Goal: Information Seeking & Learning: Check status

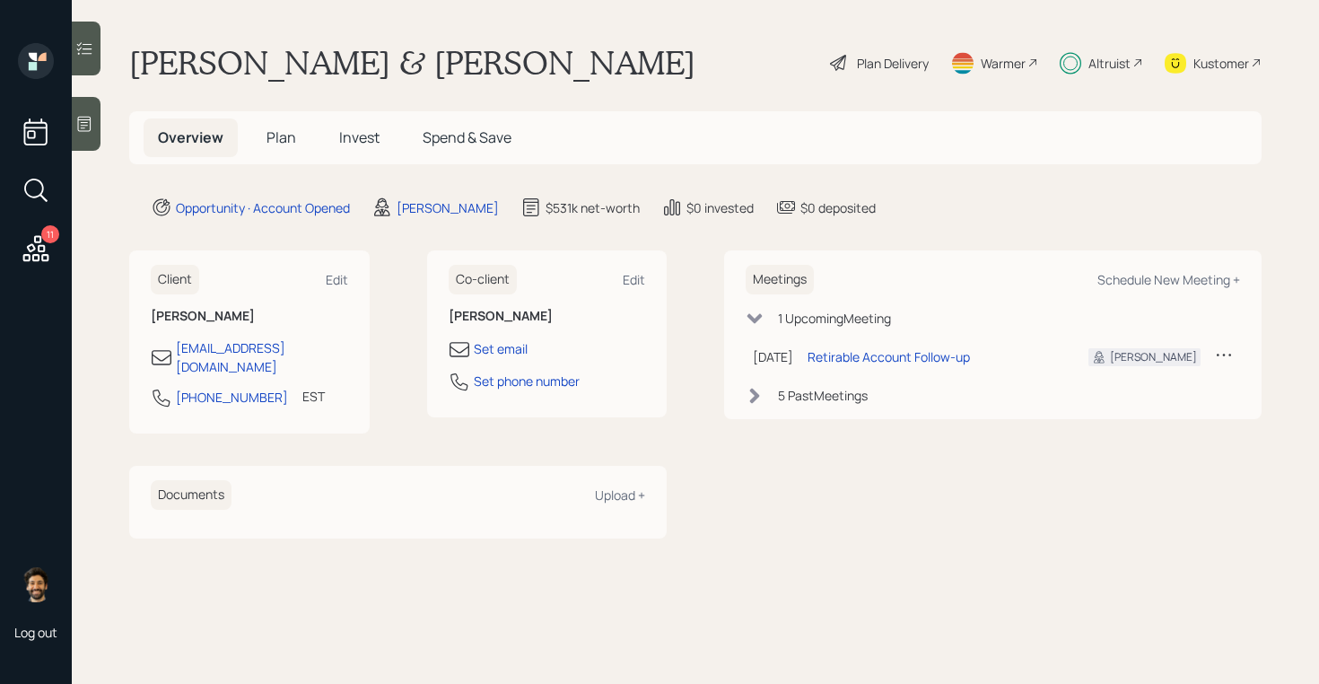
click at [347, 141] on span "Invest" at bounding box center [359, 137] width 40 height 20
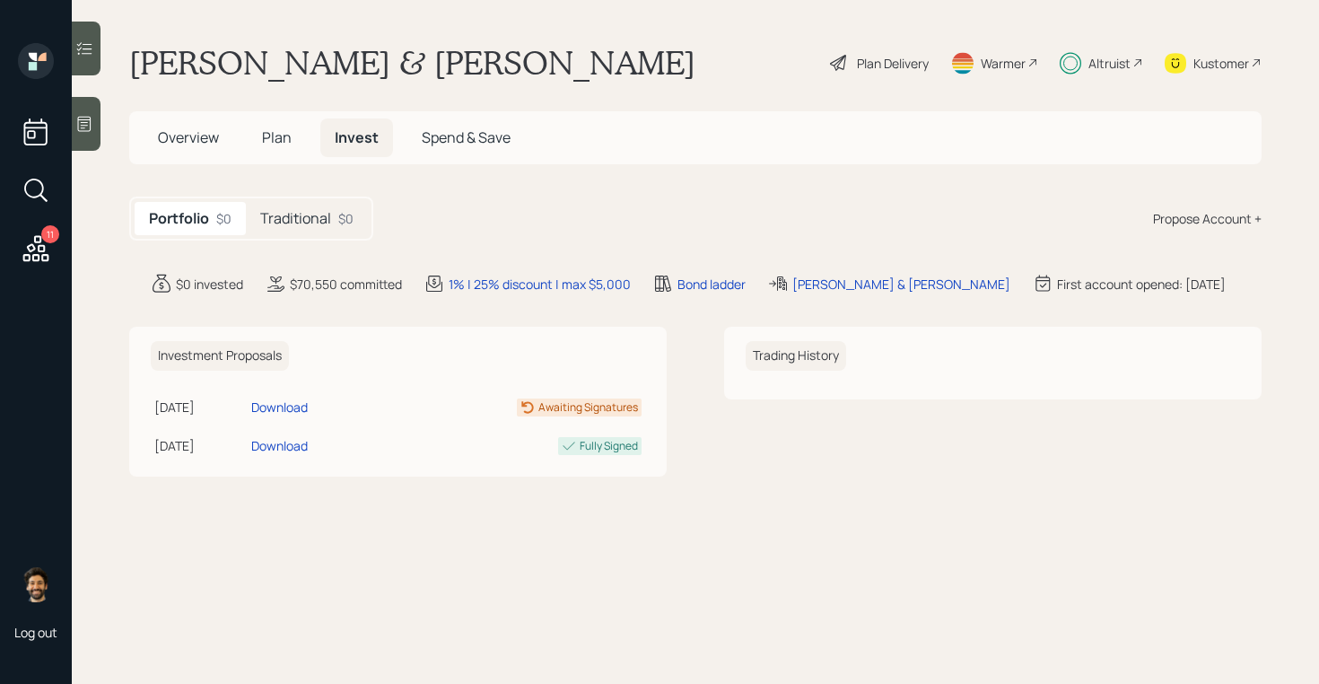
click at [320, 225] on h5 "Traditional" at bounding box center [295, 218] width 71 height 17
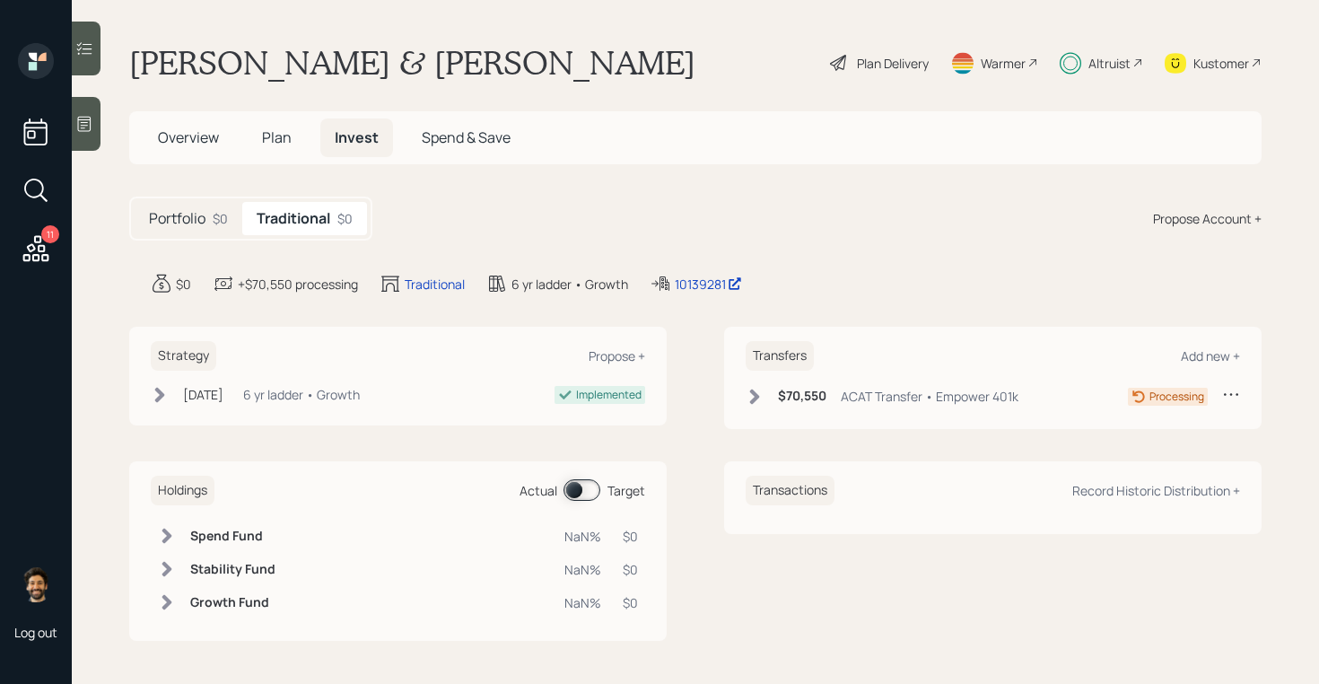
click at [781, 399] on h6 "$70,550" at bounding box center [802, 395] width 48 height 15
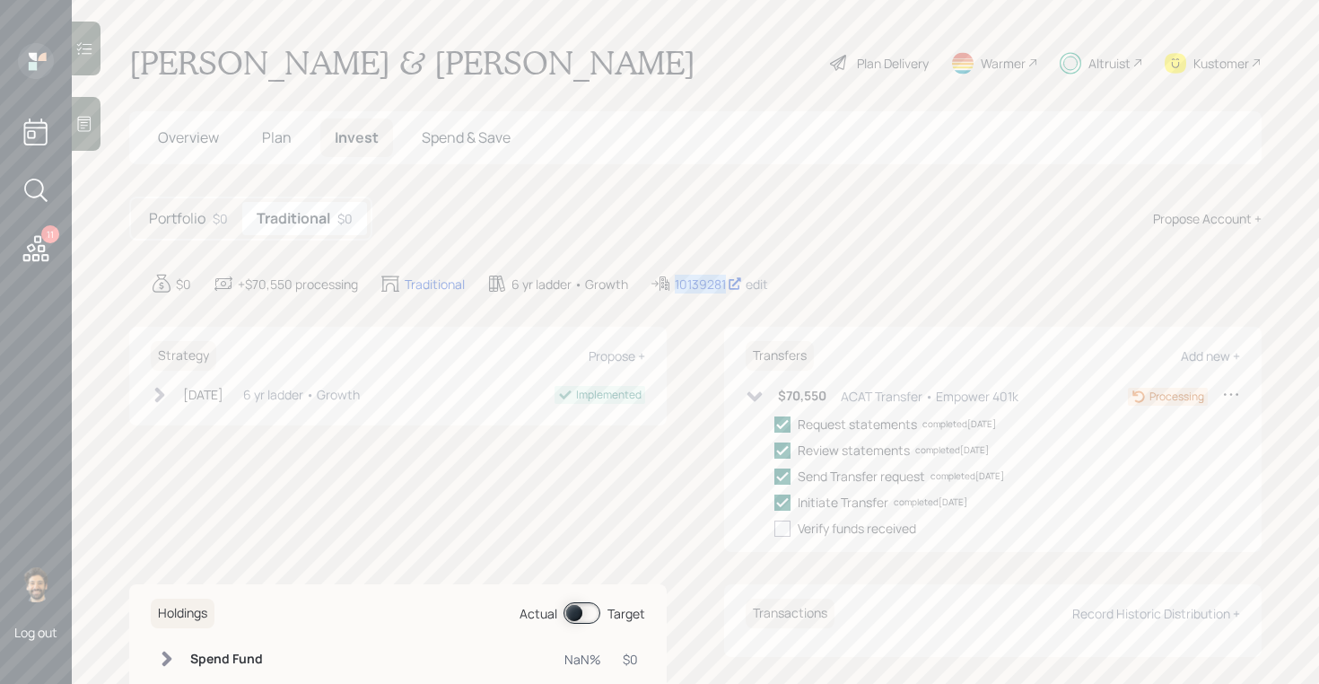
drag, startPoint x: 727, startPoint y: 287, endPoint x: 648, endPoint y: 287, distance: 79.0
click at [649, 287] on div "$0 +$70,550 processing Traditional 6 yr ladder • Growth 10139281 edit" at bounding box center [706, 284] width 1111 height 22
copy div "10139281"
drag, startPoint x: 709, startPoint y: 287, endPoint x: 415, endPoint y: 22, distance: 395.1
click at [0, 0] on div "11 Log out Becky & Don Ackerman Plan Delivery Warmer Altruist Kustomer Overview…" at bounding box center [659, 342] width 1319 height 684
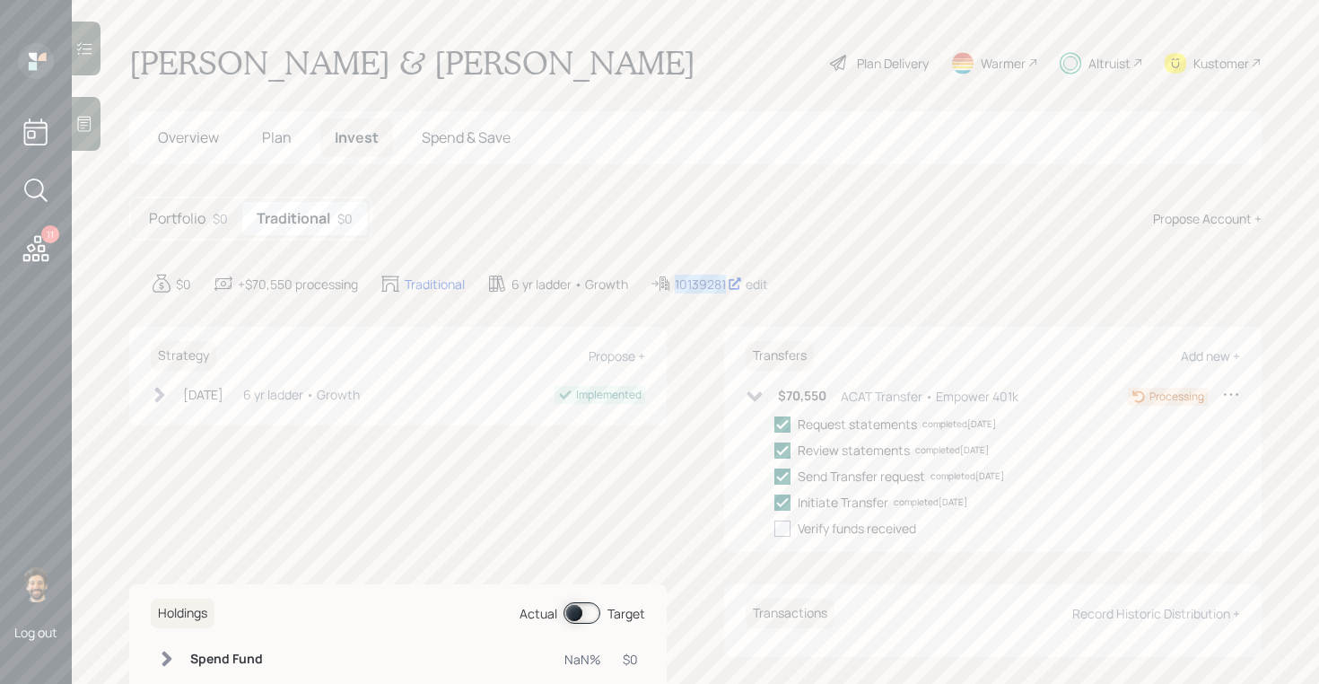
copy div "10139281"
drag, startPoint x: 698, startPoint y: 281, endPoint x: 559, endPoint y: 31, distance: 285.6
click at [0, 0] on div "11 Log out Becky & Don Ackerman Plan Delivery Warmer Altruist Kustomer Overview…" at bounding box center [659, 342] width 1319 height 684
click at [1241, 57] on div "Kustomer" at bounding box center [1221, 63] width 56 height 19
